Goal: Book appointment/travel/reservation

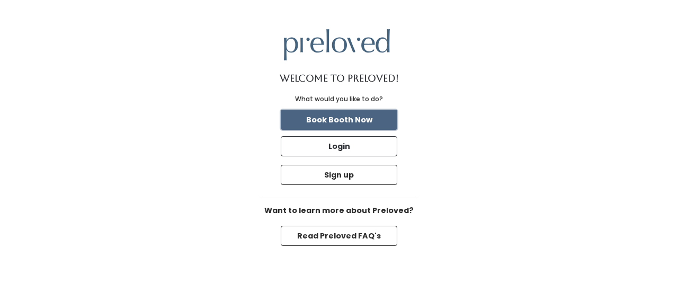
click at [382, 119] on button "Book Booth Now" at bounding box center [339, 120] width 117 height 20
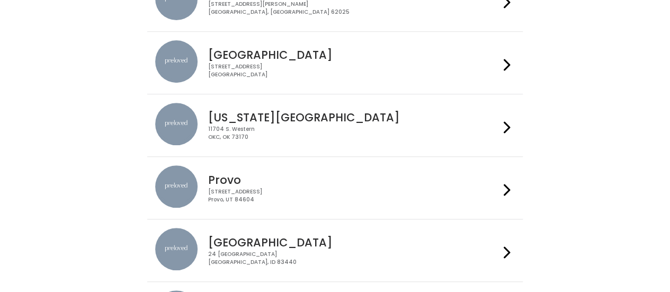
click at [304, 80] on div "[GEOGRAPHIC_DATA] [STREET_ADDRESS]" at bounding box center [335, 62] width 360 height 45
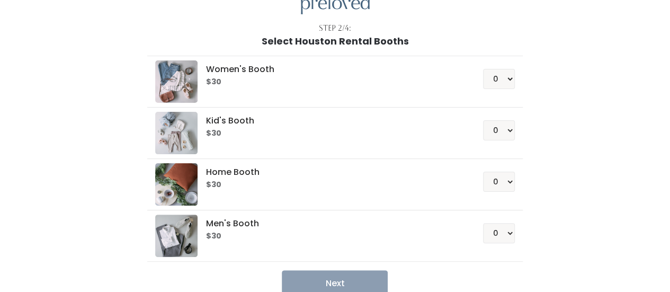
scroll to position [106, 0]
